Goal: Information Seeking & Learning: Learn about a topic

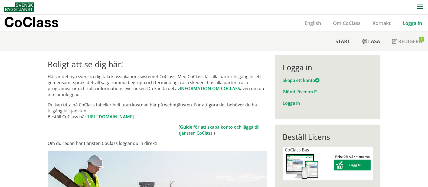
click at [411, 23] on link "Logga in" at bounding box center [412, 23] width 31 height 7
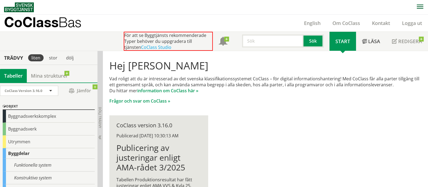
click at [280, 40] on input "text" at bounding box center [273, 40] width 62 height 13
type input "utrymmestabell"
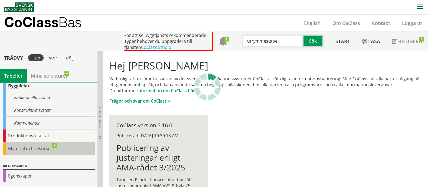
scroll to position [93, 0]
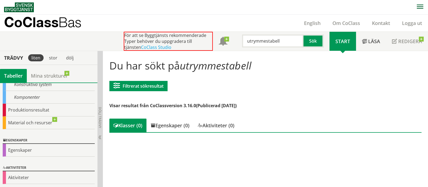
scroll to position [93, 0]
click at [144, 48] on link "CoClass Studio" at bounding box center [156, 47] width 30 height 6
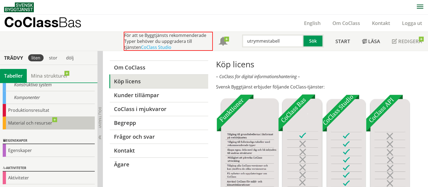
click at [53, 118] on div "Material och resurser" at bounding box center [49, 123] width 92 height 13
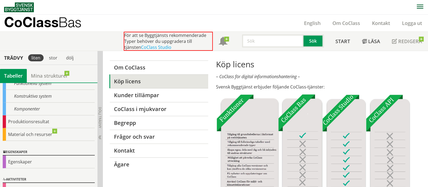
scroll to position [93, 0]
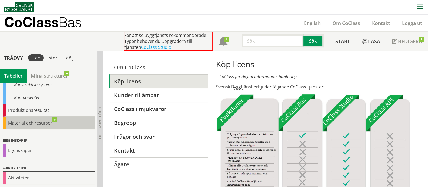
click at [44, 121] on div "Material och resurser" at bounding box center [49, 123] width 92 height 13
click at [56, 122] on div "Material och resurser" at bounding box center [49, 123] width 92 height 13
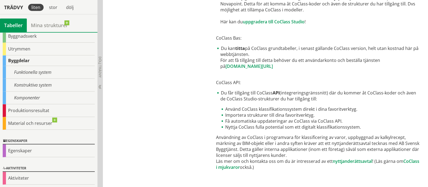
scroll to position [324, 0]
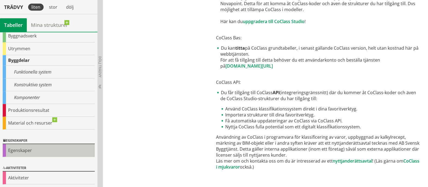
click at [30, 148] on div "Egenskaper" at bounding box center [49, 150] width 92 height 13
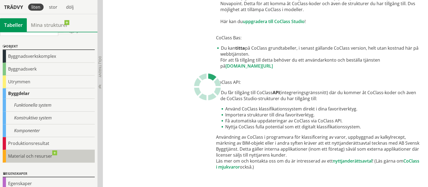
scroll to position [0, 0]
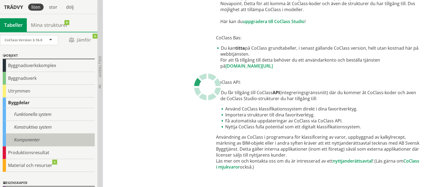
click at [36, 141] on div "Komponenter" at bounding box center [49, 139] width 92 height 13
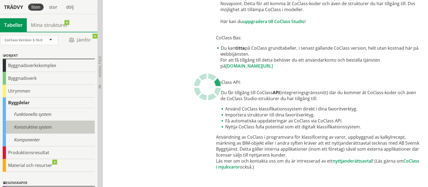
click at [39, 127] on div "Konstruktiva system" at bounding box center [49, 127] width 92 height 13
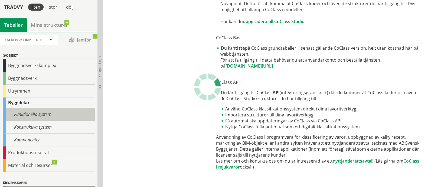
click at [40, 112] on div "Funktionella system" at bounding box center [49, 114] width 92 height 13
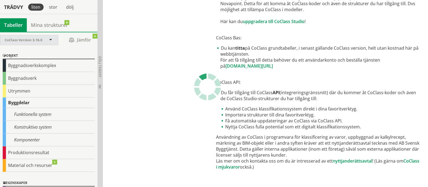
click at [49, 40] on span at bounding box center [50, 40] width 5 height 5
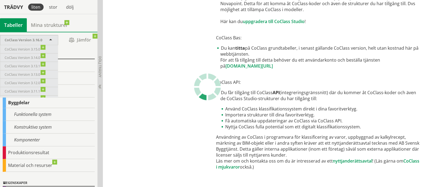
click at [21, 38] on span "CoClass Version 3.16.0" at bounding box center [24, 39] width 38 height 5
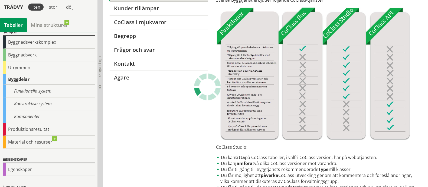
scroll to position [34, 0]
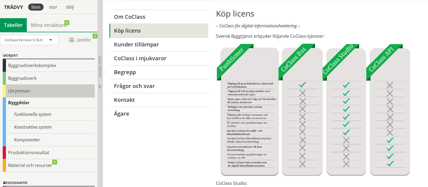
click at [51, 90] on div "Utrymmen" at bounding box center [49, 91] width 92 height 13
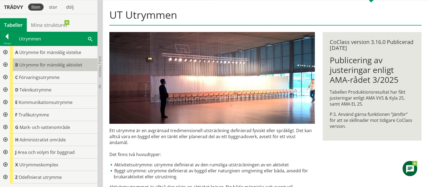
click at [57, 63] on span "Utrymme för mänsklig aktivitet" at bounding box center [50, 65] width 63 height 6
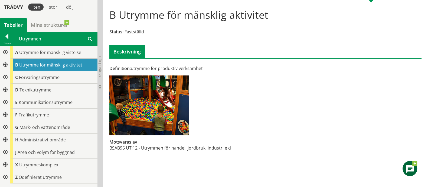
click at [5, 63] on div at bounding box center [5, 65] width 10 height 12
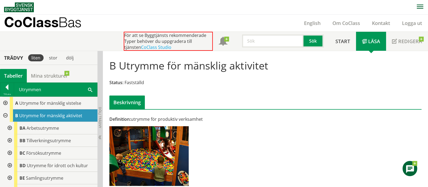
click at [269, 47] on input "text" at bounding box center [273, 40] width 62 height 13
paste input "ccClassCodeSpace"
type input "ccClassCodeSpace"
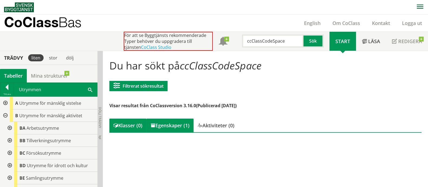
click at [168, 128] on div "Egenskaper (1)" at bounding box center [170, 125] width 47 height 14
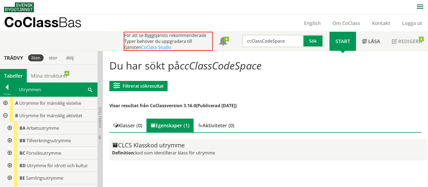
click at [123, 145] on div "CLCS Klasskod utrymme" at bounding box center [268, 145] width 312 height 7
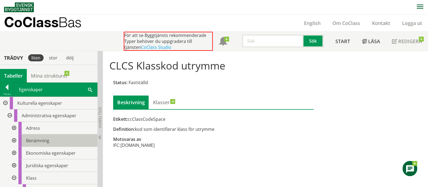
click at [40, 138] on span "Benämning" at bounding box center [37, 140] width 23 height 6
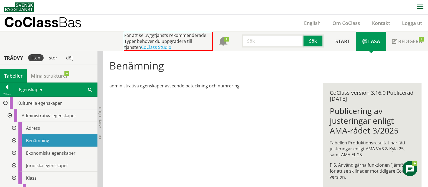
click at [14, 139] on div at bounding box center [14, 140] width 10 height 12
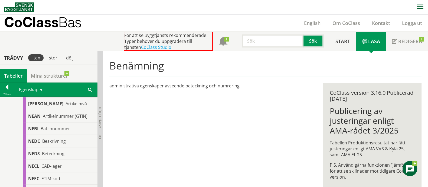
scroll to position [102, 0]
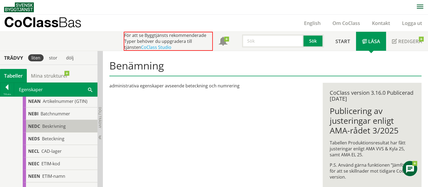
click at [38, 125] on span "NEDC" at bounding box center [34, 126] width 12 height 6
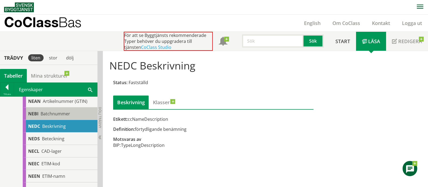
click at [55, 114] on span "Batchnummer" at bounding box center [56, 114] width 30 height 6
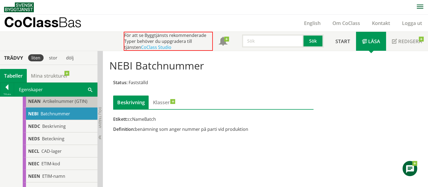
click at [55, 101] on span "Artikelnummer (GTIN)" at bounding box center [65, 101] width 45 height 6
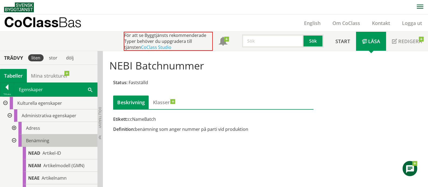
click at [54, 137] on div "Benämning" at bounding box center [57, 140] width 79 height 12
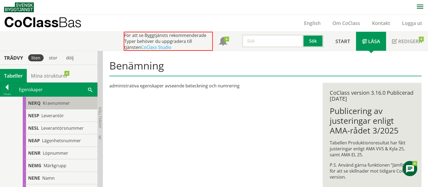
scroll to position [271, 0]
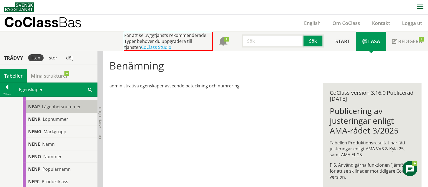
click at [56, 104] on body "AMA AMA Beskrivningsverktyg AMA Funktion BSAB Bygginfo Byggjura Byggkatalogen B…" at bounding box center [214, 93] width 428 height 187
click at [57, 105] on span "Lägenhetsnummer" at bounding box center [61, 107] width 39 height 6
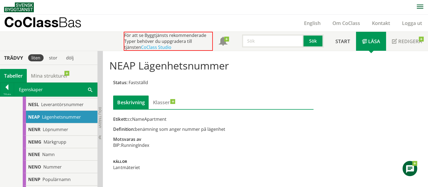
scroll to position [271, 0]
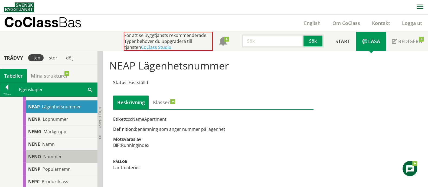
click at [70, 154] on div "NENO Nummer" at bounding box center [60, 156] width 75 height 12
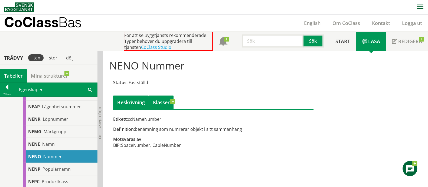
click at [161, 102] on link "Klasser" at bounding box center [161, 102] width 25 height 14
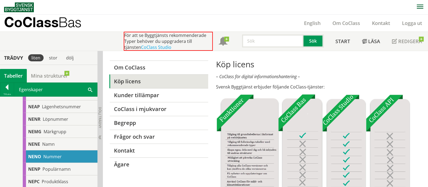
click at [48, 158] on span "Nummer" at bounding box center [52, 156] width 18 height 6
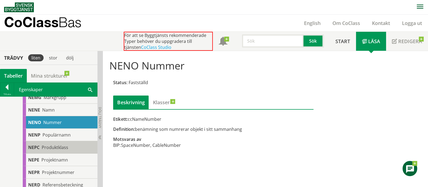
scroll to position [339, 0]
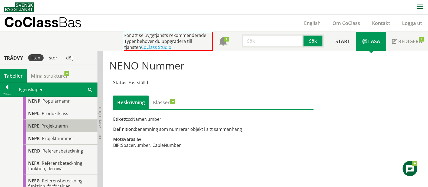
click at [68, 128] on div "NEPE Projektnamn" at bounding box center [60, 126] width 75 height 12
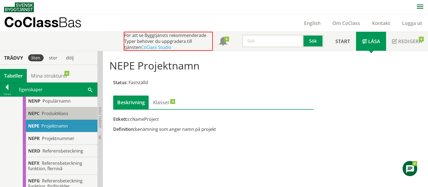
click at [67, 113] on span "Produktklass" at bounding box center [55, 113] width 27 height 6
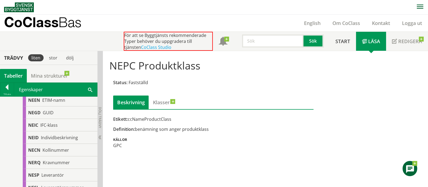
scroll to position [169, 0]
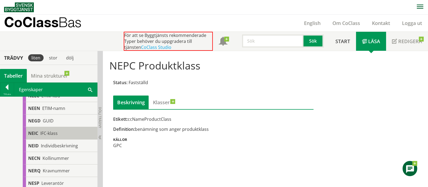
click at [68, 135] on div "NEIC IFC-klass" at bounding box center [60, 133] width 75 height 12
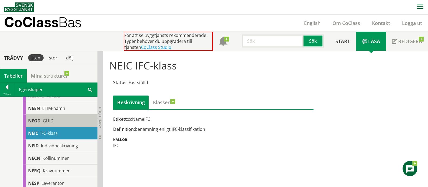
click at [65, 119] on div "NEGD GUID" at bounding box center [60, 120] width 75 height 12
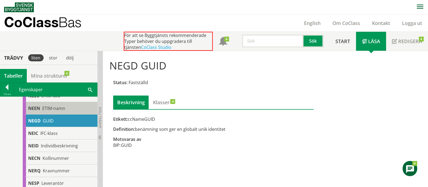
click at [66, 107] on div "NEEN ETIM-namn" at bounding box center [60, 108] width 75 height 12
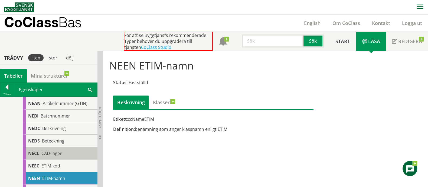
scroll to position [67, 0]
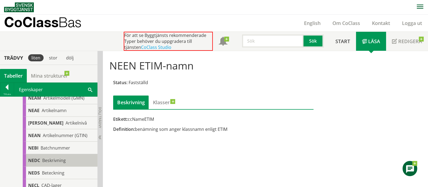
click at [70, 159] on div "NEDC Beskrivning" at bounding box center [60, 160] width 75 height 12
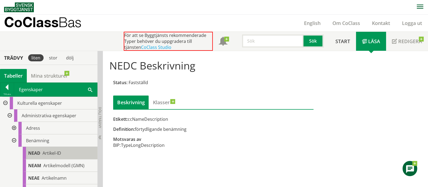
click at [69, 152] on div "NEAD Artikel-ID" at bounding box center [60, 153] width 75 height 12
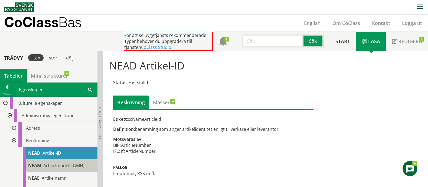
click at [70, 165] on span "Artikelmodell (GMN)" at bounding box center [63, 165] width 41 height 6
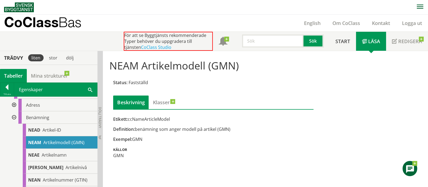
scroll to position [34, 0]
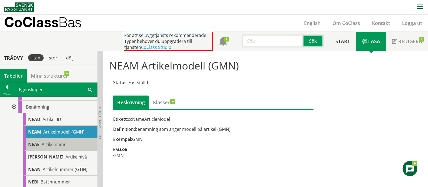
click at [68, 140] on div "NEAE Artikelnamn" at bounding box center [60, 144] width 75 height 12
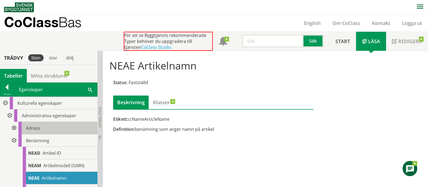
click at [60, 124] on div "Adress" at bounding box center [57, 128] width 79 height 12
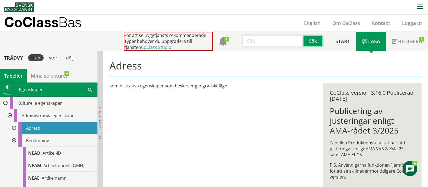
click at [15, 126] on div at bounding box center [14, 128] width 10 height 12
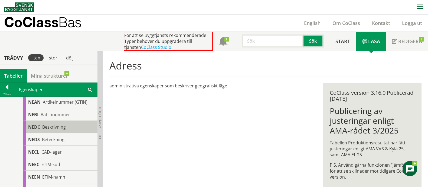
scroll to position [271, 0]
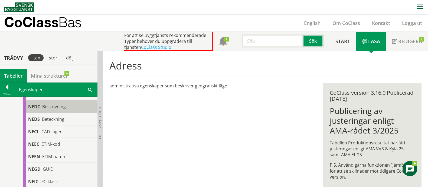
click at [63, 109] on span "Beskrivning" at bounding box center [54, 107] width 24 height 6
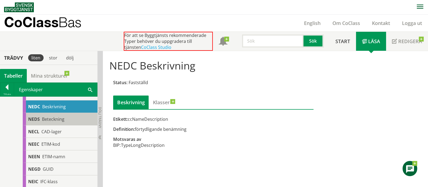
click at [63, 122] on span "Beteckning" at bounding box center [53, 119] width 22 height 6
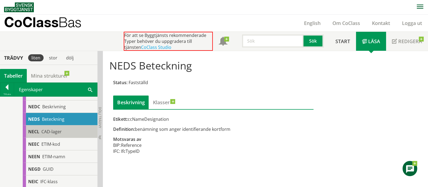
click at [63, 134] on div "NECL CAD-lager" at bounding box center [60, 131] width 75 height 12
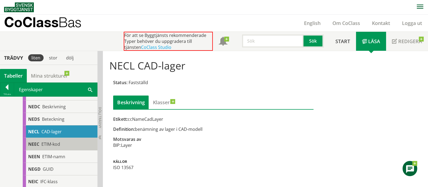
click at [63, 147] on div "NEEC ETIM-kod" at bounding box center [60, 144] width 75 height 12
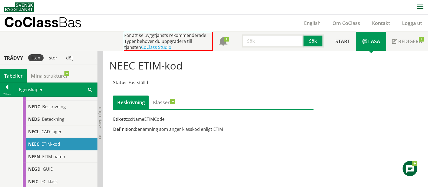
scroll to position [305, 0]
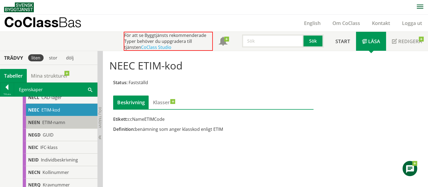
click at [62, 128] on div "NEEN ETIM-namn" at bounding box center [60, 122] width 75 height 12
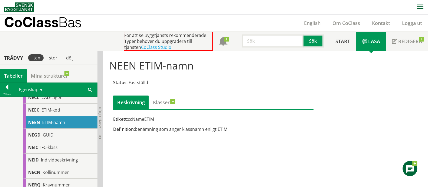
click at [256, 41] on input "text" at bounding box center [273, 40] width 62 height 13
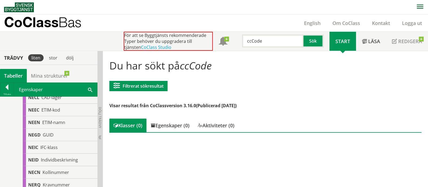
drag, startPoint x: 242, startPoint y: 36, endPoint x: 204, endPoint y: 38, distance: 38.8
click at [204, 38] on div "För att se Byggtjänsts rekommenderade Typer behöver du uppgradera till tjänsten…" at bounding box center [227, 41] width 206 height 19
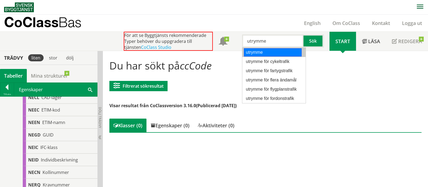
click at [255, 53] on div "utrymme" at bounding box center [273, 52] width 58 height 8
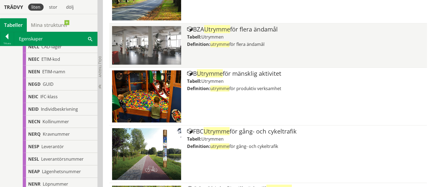
scroll to position [576, 0]
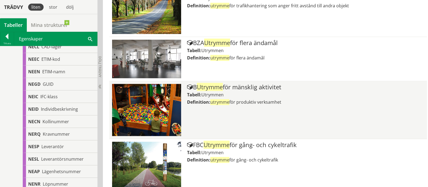
type input "utrymme"
click at [301, 93] on div "Tabell: Utrymmen" at bounding box center [305, 95] width 237 height 6
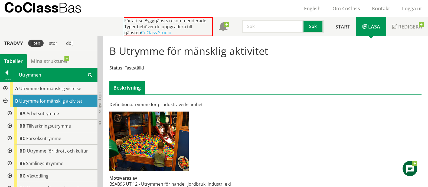
scroll to position [23, 0]
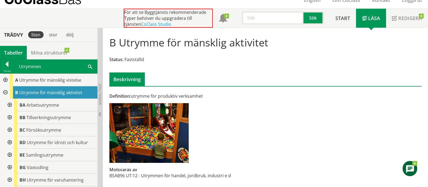
click at [53, 92] on span "Utrymme för mänsklig aktivitet" at bounding box center [50, 92] width 63 height 6
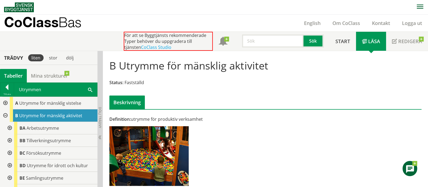
click at [282, 41] on input "text" at bounding box center [273, 40] width 62 height 13
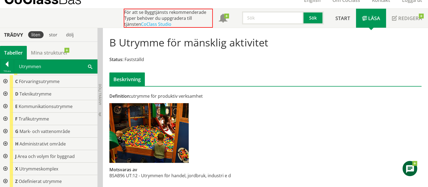
scroll to position [124, 0]
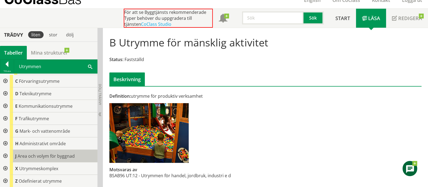
click at [58, 157] on span "Area och volym för byggnad" at bounding box center [46, 156] width 57 height 6
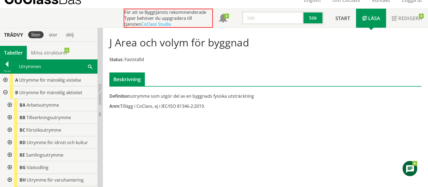
click at [57, 106] on span "Arbetsutrymme" at bounding box center [43, 105] width 33 height 6
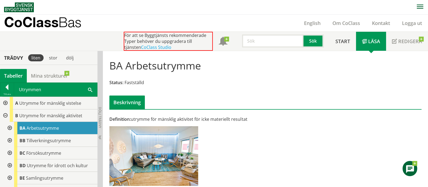
scroll to position [5, 0]
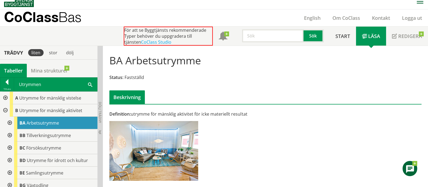
click at [276, 37] on input "text" at bounding box center [273, 35] width 62 height 13
paste input "ccClassCodeSpace"
drag, startPoint x: 274, startPoint y: 37, endPoint x: 226, endPoint y: 37, distance: 47.7
click at [225, 37] on div "För att se Byggtjänsts rekommenderade Typer behöver du uppgradera till tjänsten…" at bounding box center [227, 36] width 206 height 19
click at [266, 43] on div "För att se Byggtjänsts rekommenderade Typer behöver du uppgradera till tjänsten…" at bounding box center [227, 36] width 206 height 19
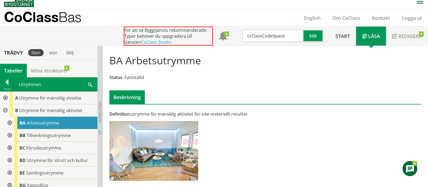
click at [260, 38] on input "ccClassCodeSpace" at bounding box center [273, 35] width 62 height 13
drag, startPoint x: 262, startPoint y: 36, endPoint x: 222, endPoint y: 35, distance: 39.6
click at [222, 35] on div "För att se Byggtjänsts rekommenderade Typer behöver du uppgradera till tjänsten…" at bounding box center [227, 36] width 206 height 19
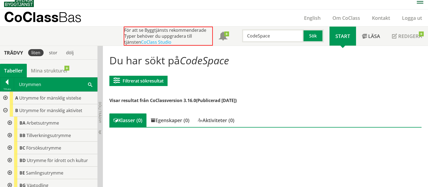
click at [259, 37] on input "CodeSpace" at bounding box center [273, 35] width 62 height 13
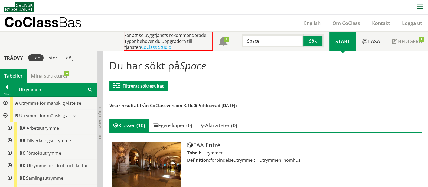
click at [273, 43] on input "Space" at bounding box center [273, 40] width 62 height 13
drag, startPoint x: 268, startPoint y: 44, endPoint x: 201, endPoint y: 47, distance: 67.6
click at [201, 47] on div "För att se Byggtjänsts rekommenderade Typer behöver du uppgradera till tjänsten…" at bounding box center [227, 41] width 206 height 19
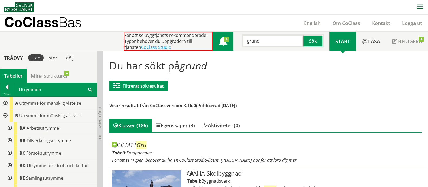
drag, startPoint x: 278, startPoint y: 43, endPoint x: 221, endPoint y: 43, distance: 56.9
click at [221, 43] on div "För att se Byggtjänsts rekommenderade Typer behöver du uppgradera till tjänsten…" at bounding box center [227, 41] width 206 height 19
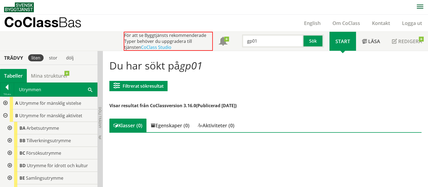
click at [13, 76] on div "Tabeller" at bounding box center [13, 76] width 27 height 14
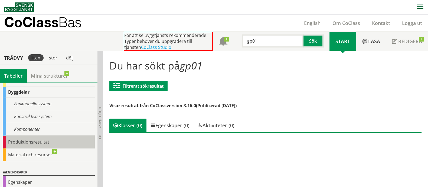
scroll to position [67, 0]
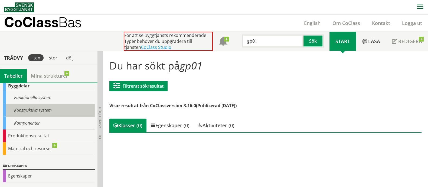
click at [37, 106] on div "Konstruktiva system" at bounding box center [49, 110] width 92 height 13
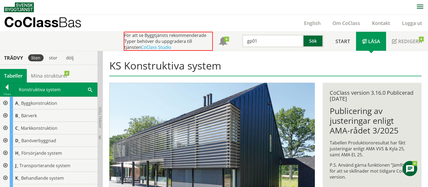
click at [318, 42] on button "Sök" at bounding box center [314, 40] width 20 height 13
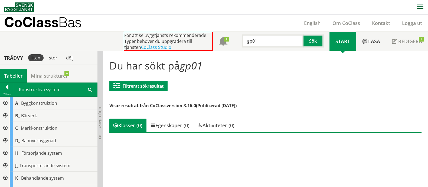
drag, startPoint x: 275, startPoint y: 39, endPoint x: 196, endPoint y: 41, distance: 78.1
click at [196, 41] on div "För att se Byggtjänsts rekommenderade Typer behöver du uppgradera till tjänsten…" at bounding box center [227, 41] width 206 height 19
type input "bärande platta"
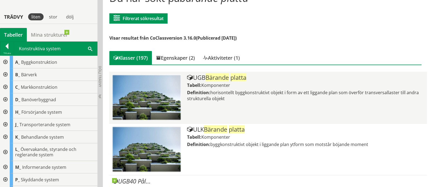
scroll to position [102, 0]
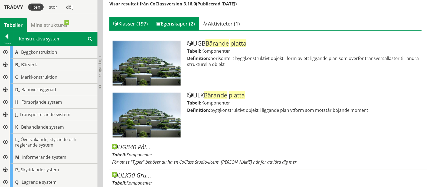
click at [186, 23] on div "Egenskaper (2)" at bounding box center [175, 24] width 47 height 14
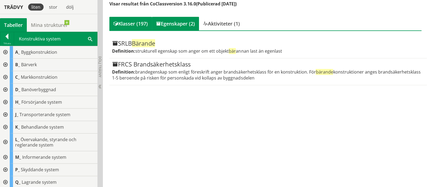
click at [132, 21] on div "Klasser (197)" at bounding box center [130, 24] width 43 height 14
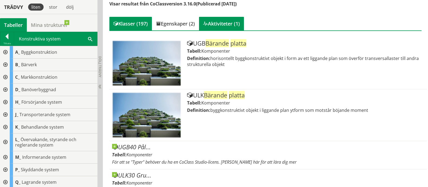
click at [216, 23] on div "Aktiviteter (1)" at bounding box center [221, 24] width 45 height 14
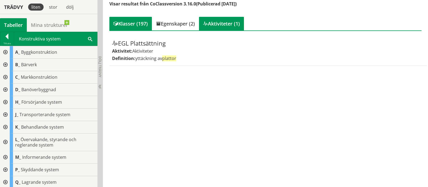
click at [133, 24] on div "Klasser (197)" at bounding box center [130, 24] width 43 height 14
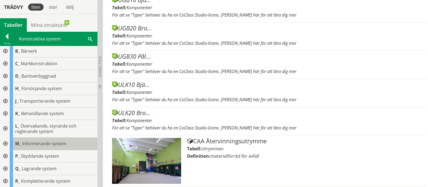
scroll to position [14, 0]
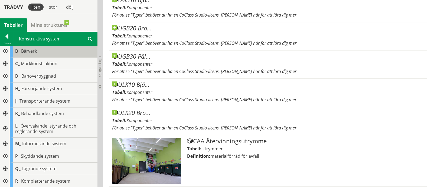
click at [34, 54] on div "B_ Bärverk" at bounding box center [54, 51] width 88 height 12
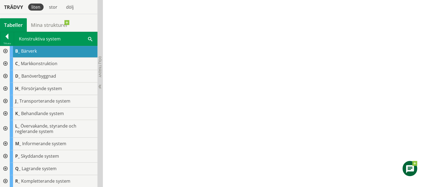
click at [5, 49] on div at bounding box center [5, 51] width 10 height 12
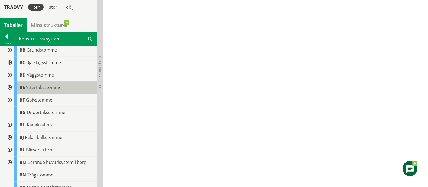
scroll to position [47, 0]
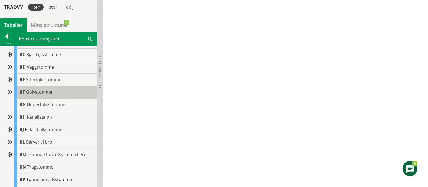
click at [44, 92] on span "Golvstomme" at bounding box center [39, 92] width 26 height 6
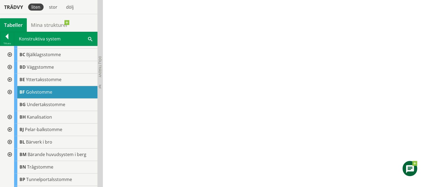
click at [11, 91] on div at bounding box center [9, 92] width 10 height 12
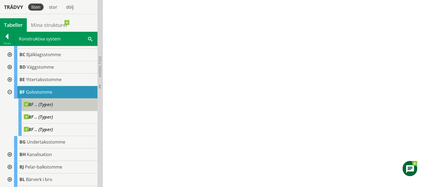
click at [49, 106] on span "BF .. (Typer)" at bounding box center [38, 104] width 29 height 5
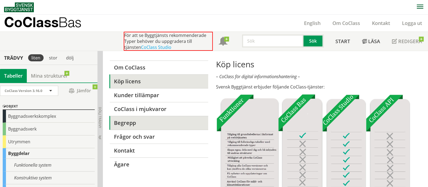
click at [152, 123] on link "Begrepp" at bounding box center [158, 123] width 99 height 14
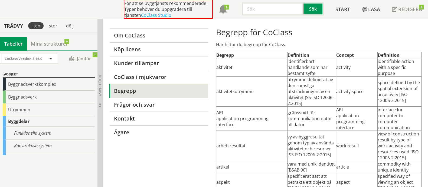
scroll to position [67, 0]
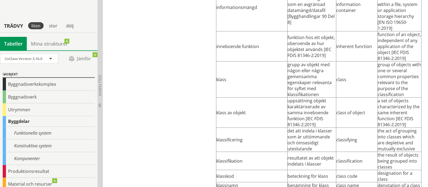
scroll to position [1643, 0]
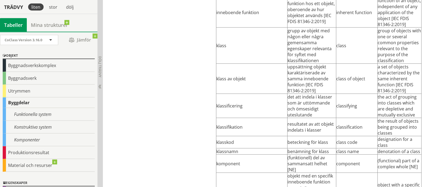
click at [348, 136] on td "class code" at bounding box center [357, 142] width 41 height 12
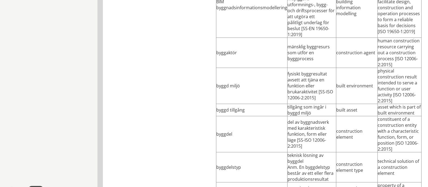
scroll to position [0, 0]
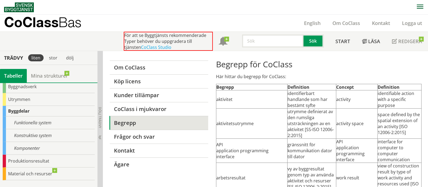
click at [289, 41] on input "text" at bounding box center [273, 40] width 62 height 13
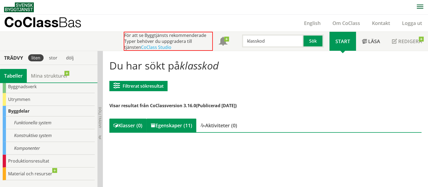
click at [180, 129] on div "Egenskaper (11)" at bounding box center [172, 125] width 50 height 14
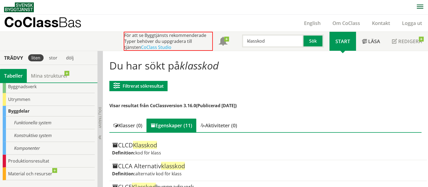
click at [269, 40] on input "klasskod" at bounding box center [273, 40] width 62 height 13
drag, startPoint x: 257, startPoint y: 43, endPoint x: 278, endPoint y: 33, distance: 22.4
click at [287, 42] on input "klasskod" at bounding box center [273, 40] width 62 height 13
type input "klassnamn"
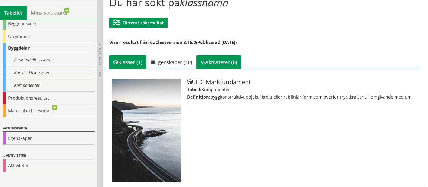
scroll to position [63, 0]
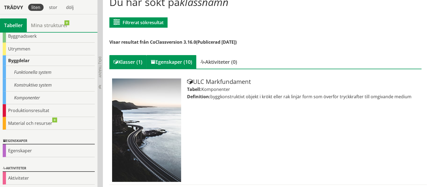
click at [178, 65] on div "Egenskaper (10)" at bounding box center [172, 62] width 50 height 14
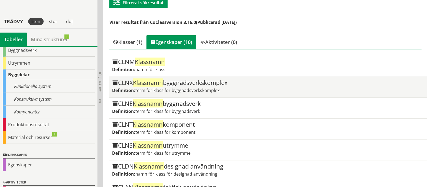
scroll to position [98, 0]
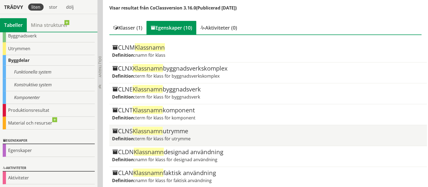
click at [214, 130] on div "CLNS Klassnamn utrymme" at bounding box center [268, 131] width 312 height 7
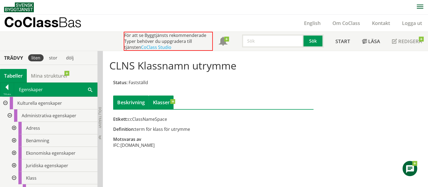
click at [156, 102] on link "Klasser" at bounding box center [161, 102] width 25 height 14
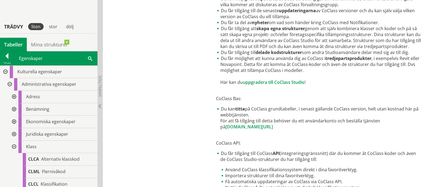
scroll to position [324, 0]
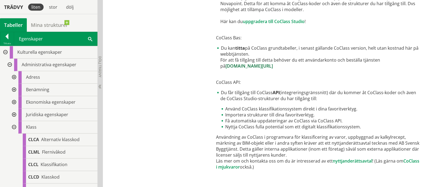
click at [269, 66] on link "www.byggtjanst.se/tjanster/coclass" at bounding box center [249, 66] width 47 height 6
click at [30, 37] on div "Egenskaper Sök" at bounding box center [55, 39] width 83 height 14
click at [5, 37] on div at bounding box center [7, 38] width 14 height 8
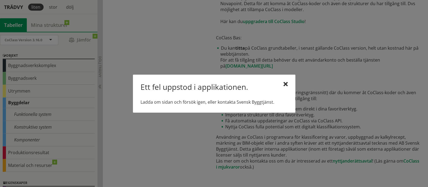
click at [287, 81] on div "Ett fel uppstod i applikationen. Ladda om sidan och försök igen, eller kontakta…" at bounding box center [214, 94] width 163 height 38
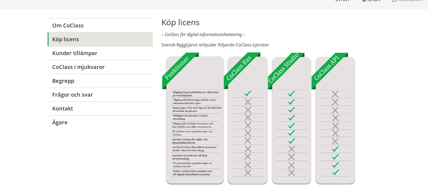
scroll to position [34, 0]
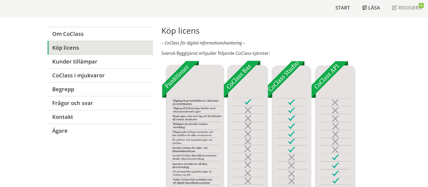
click at [287, 79] on img at bounding box center [259, 126] width 194 height 132
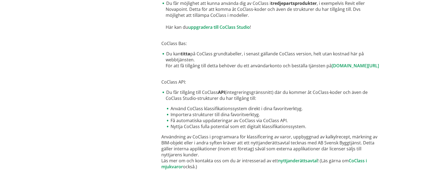
scroll to position [222, 0]
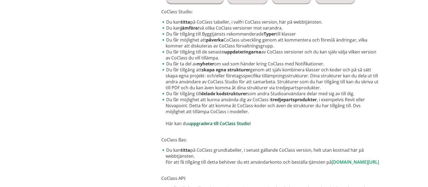
click at [239, 123] on link "uppgradera till CoClass Studio" at bounding box center [219, 123] width 62 height 6
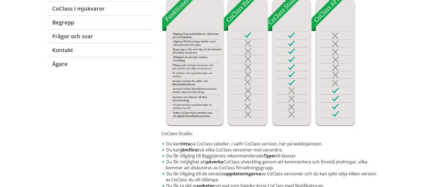
scroll to position [0, 0]
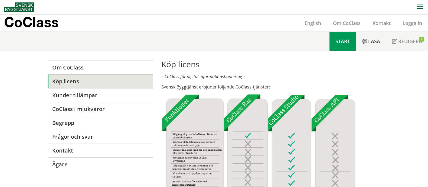
click at [347, 41] on span "Start" at bounding box center [343, 41] width 15 height 7
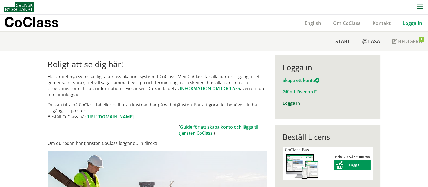
click at [286, 104] on link "Logga in" at bounding box center [291, 103] width 17 height 6
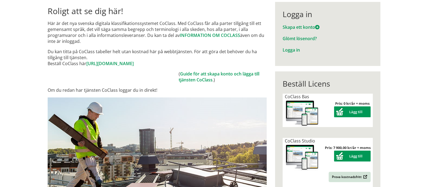
scroll to position [67, 0]
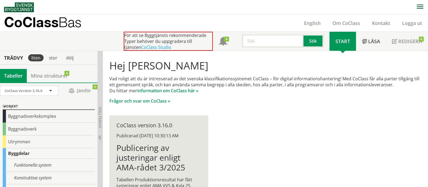
click at [274, 46] on input "text" at bounding box center [273, 40] width 62 height 13
paste input "ULK"
type input "ULK"
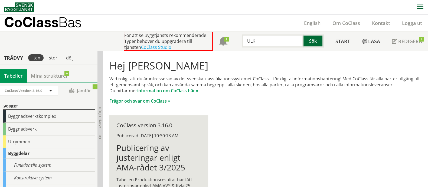
click at [313, 41] on button "Sök" at bounding box center [314, 40] width 20 height 13
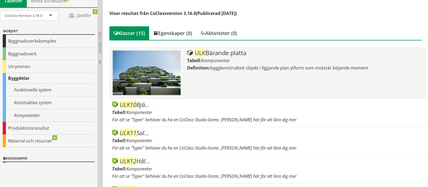
scroll to position [102, 0]
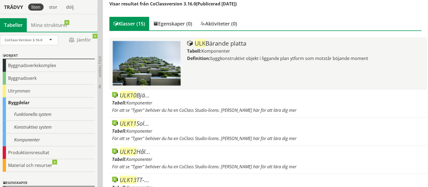
click at [216, 45] on div "ULK Bärande platta" at bounding box center [305, 43] width 237 height 7
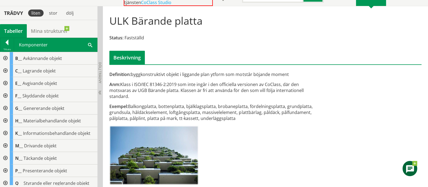
scroll to position [49, 0]
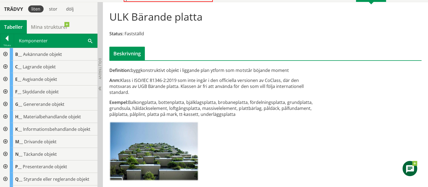
click at [173, 101] on div "Exempel: Balkongplatta, bottenplatta, bjälklagsplatta, brobaneplatta, fördelnin…" at bounding box center [212, 108] width 206 height 18
drag, startPoint x: 213, startPoint y: 70, endPoint x: 276, endPoint y: 72, distance: 63.5
click at [276, 72] on div "Definition: byggkonstruktivt objekt i liggande plan ytform som motstår böjande …" at bounding box center [212, 70] width 206 height 6
